Goal: Navigation & Orientation: Find specific page/section

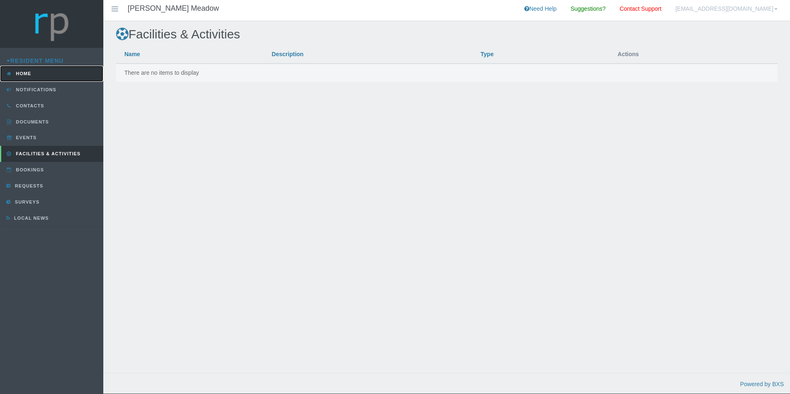
click at [28, 71] on link "Home" at bounding box center [51, 74] width 103 height 16
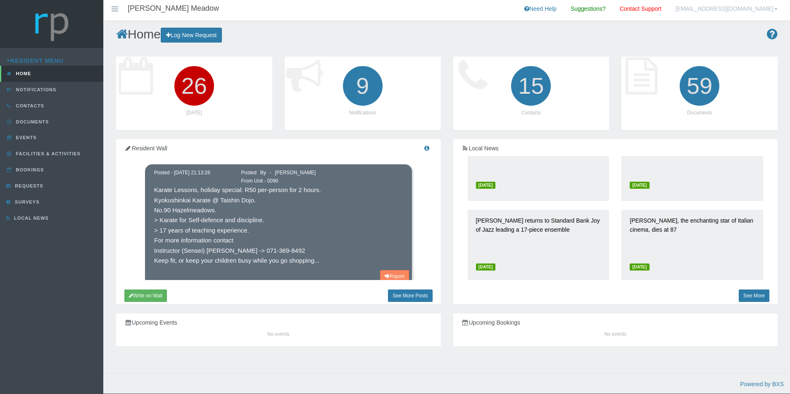
scroll to position [372, 0]
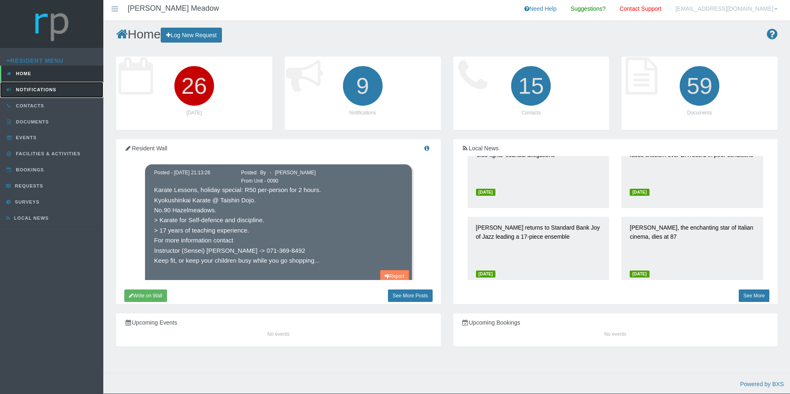
click at [38, 90] on span "Notifications" at bounding box center [35, 89] width 43 height 5
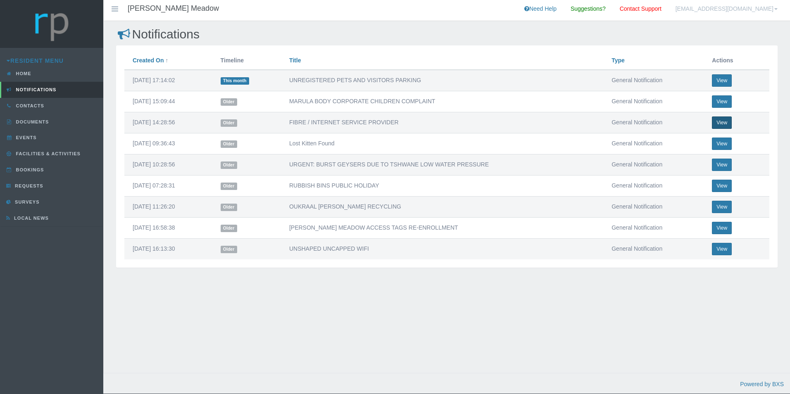
click at [720, 123] on button "View" at bounding box center [722, 123] width 20 height 12
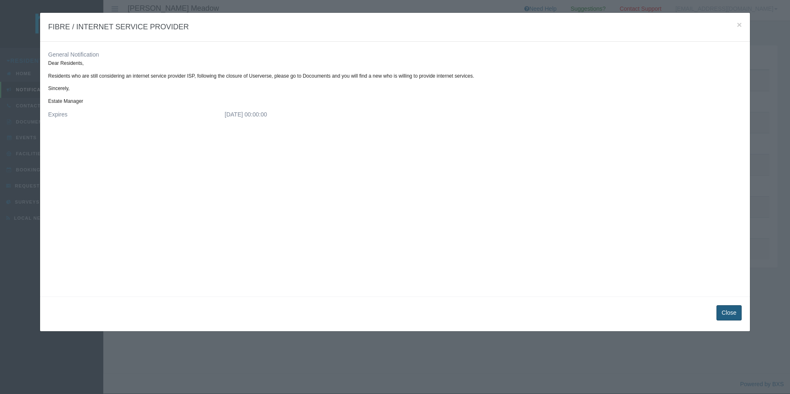
click at [724, 309] on button "Close" at bounding box center [730, 312] width 26 height 15
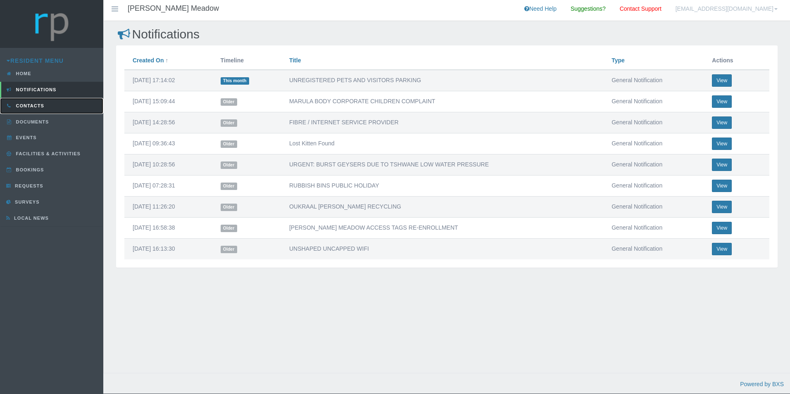
click at [23, 101] on link "Contacts" at bounding box center [51, 106] width 103 height 16
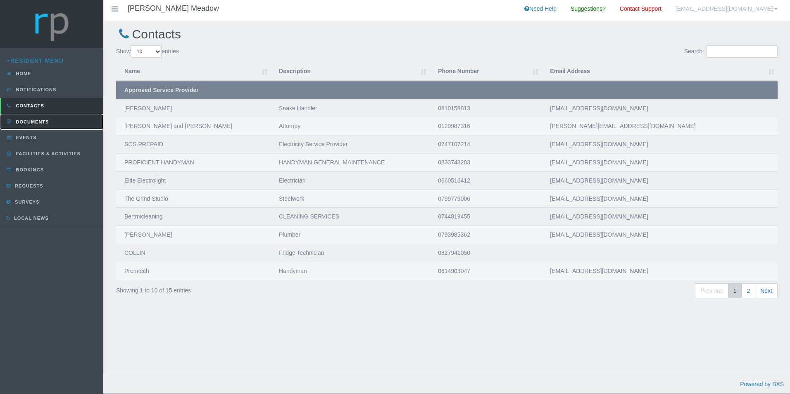
click at [25, 121] on span "Documents" at bounding box center [31, 121] width 35 height 5
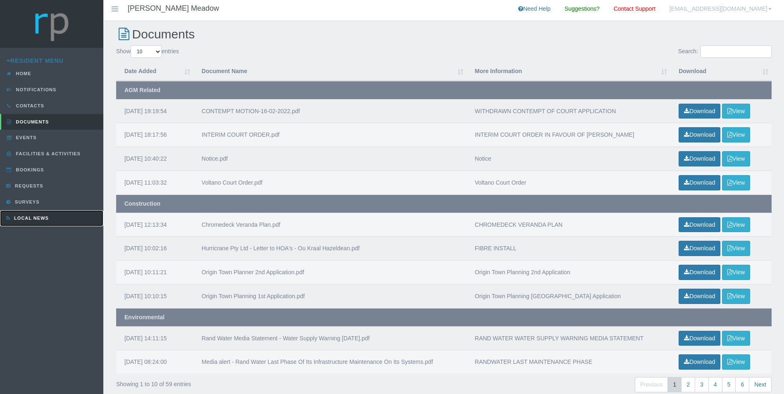
click at [38, 216] on span "Local News" at bounding box center [30, 218] width 37 height 5
